Goal: Information Seeking & Learning: Check status

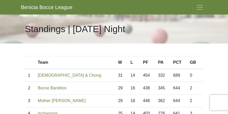
scroll to position [26, 0]
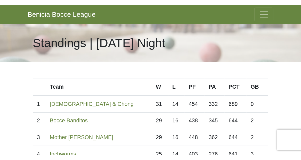
scroll to position [27, 0]
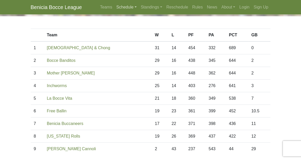
click at [122, 7] on link "Schedule" at bounding box center [126, 7] width 25 height 10
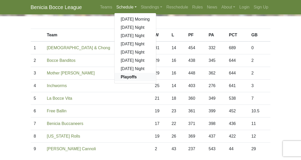
click at [125, 78] on strong "Playoffs" at bounding box center [129, 77] width 16 height 4
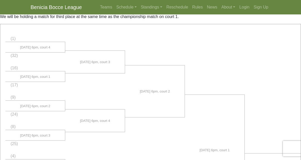
scroll to position [35, 0]
